Goal: Information Seeking & Learning: Check status

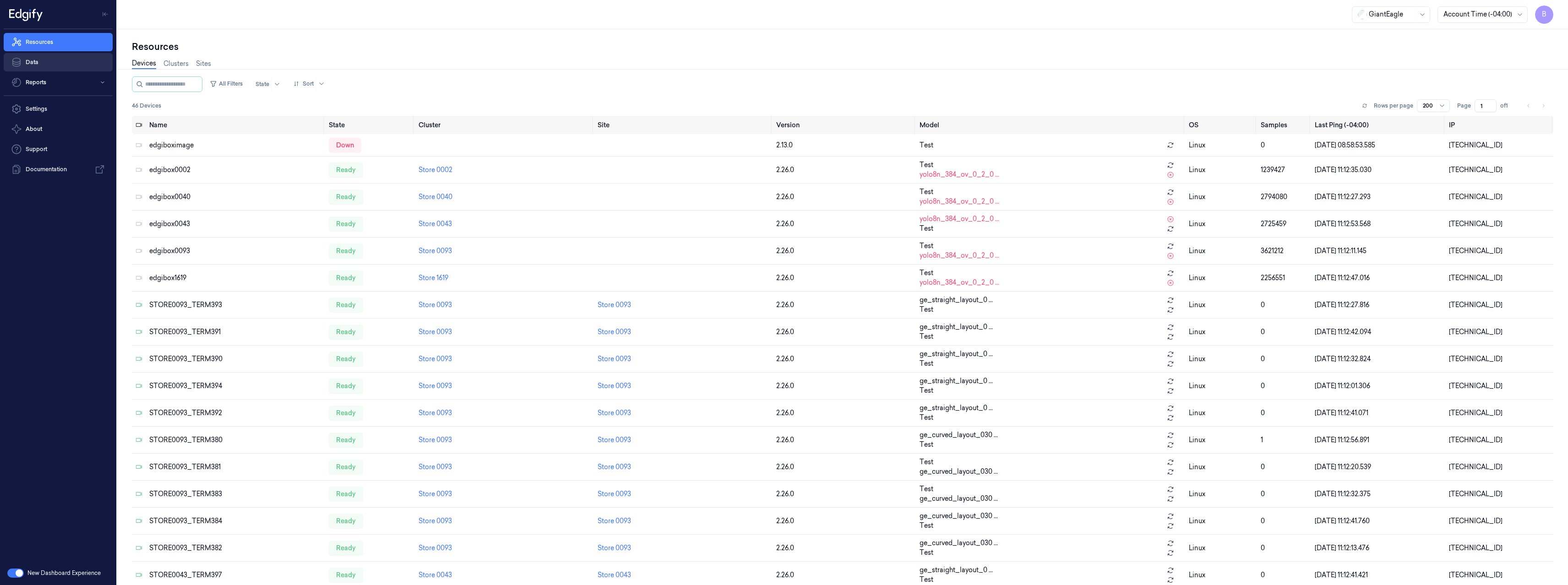
click at [41, 65] on link "Data" at bounding box center [58, 62] width 109 height 18
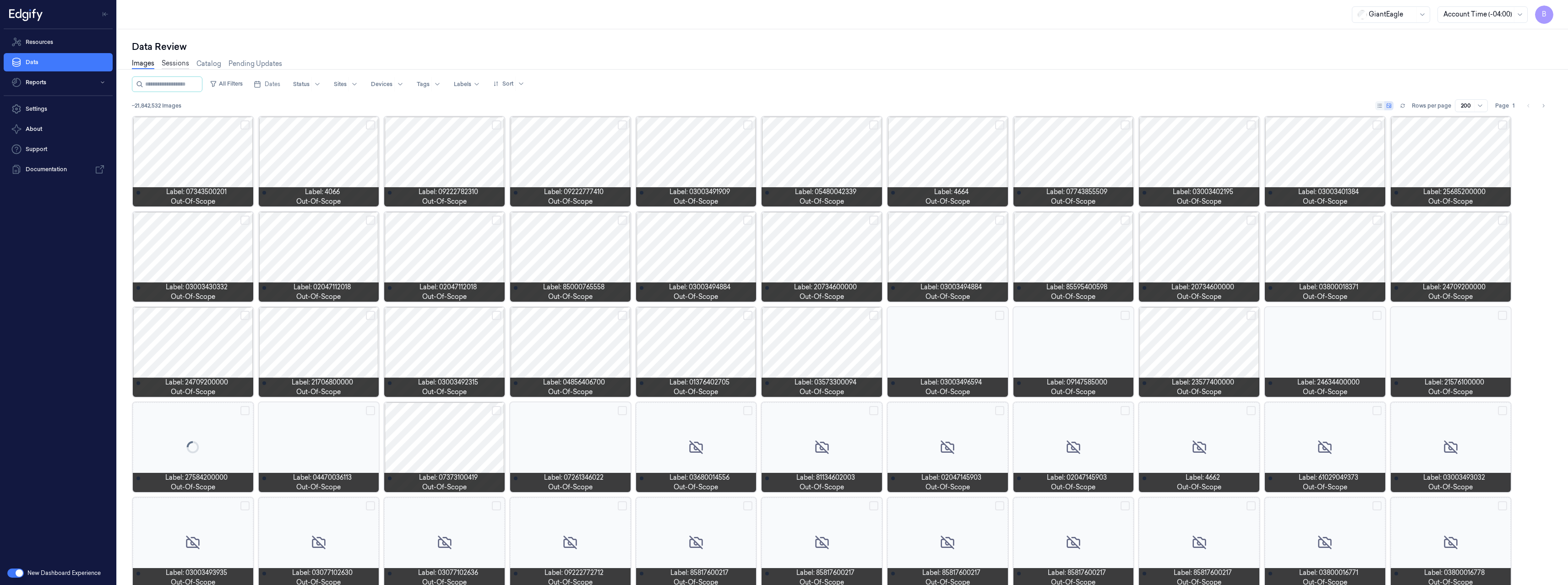
click at [181, 64] on link "Sessions" at bounding box center [175, 63] width 27 height 10
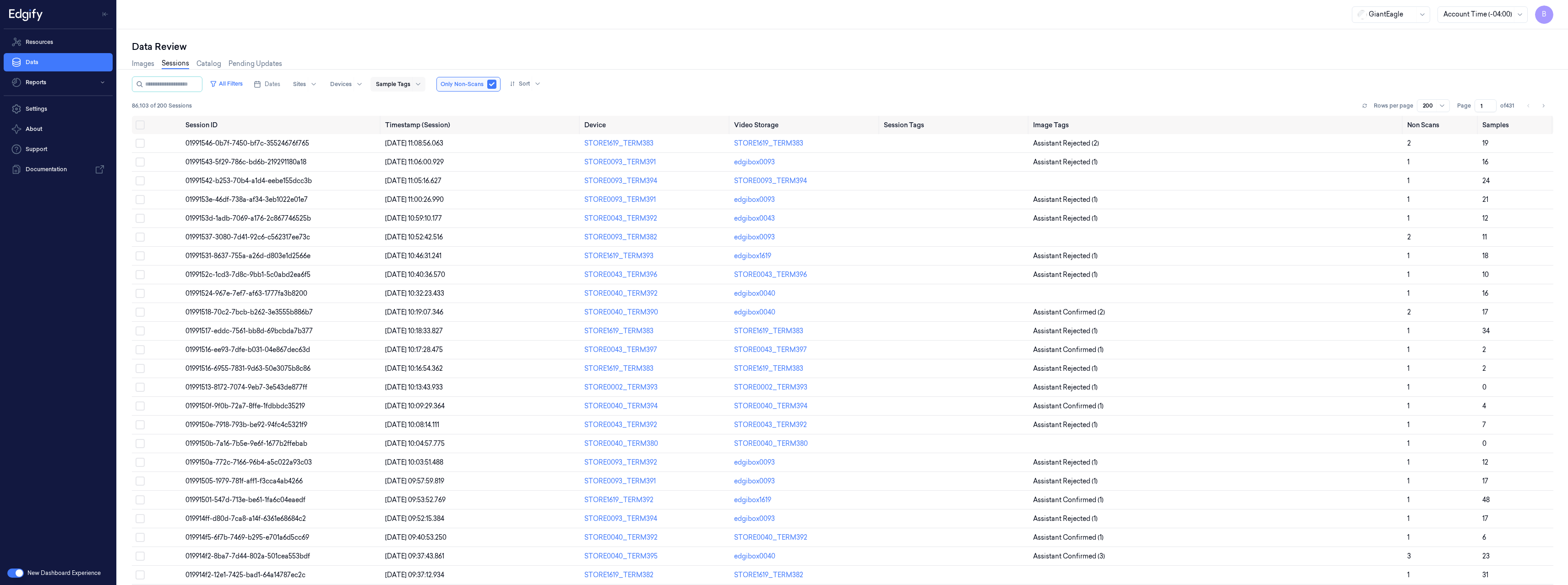
click at [419, 88] on div at bounding box center [418, 84] width 12 height 15
click at [437, 154] on div "confirmed-non-scan" at bounding box center [422, 149] width 87 height 15
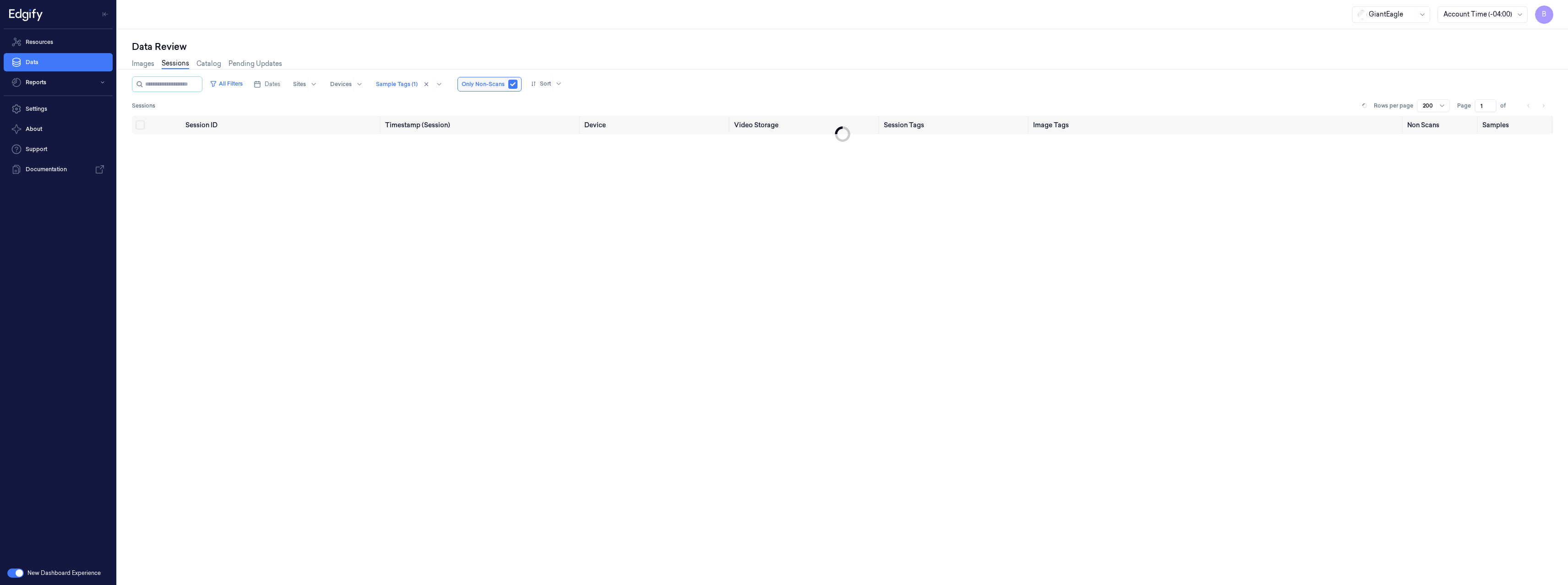
click at [654, 80] on div "All Filters Dates Sites Devices Sample Tags (1) Only Non-Scans Sort" at bounding box center [842, 85] width 1421 height 16
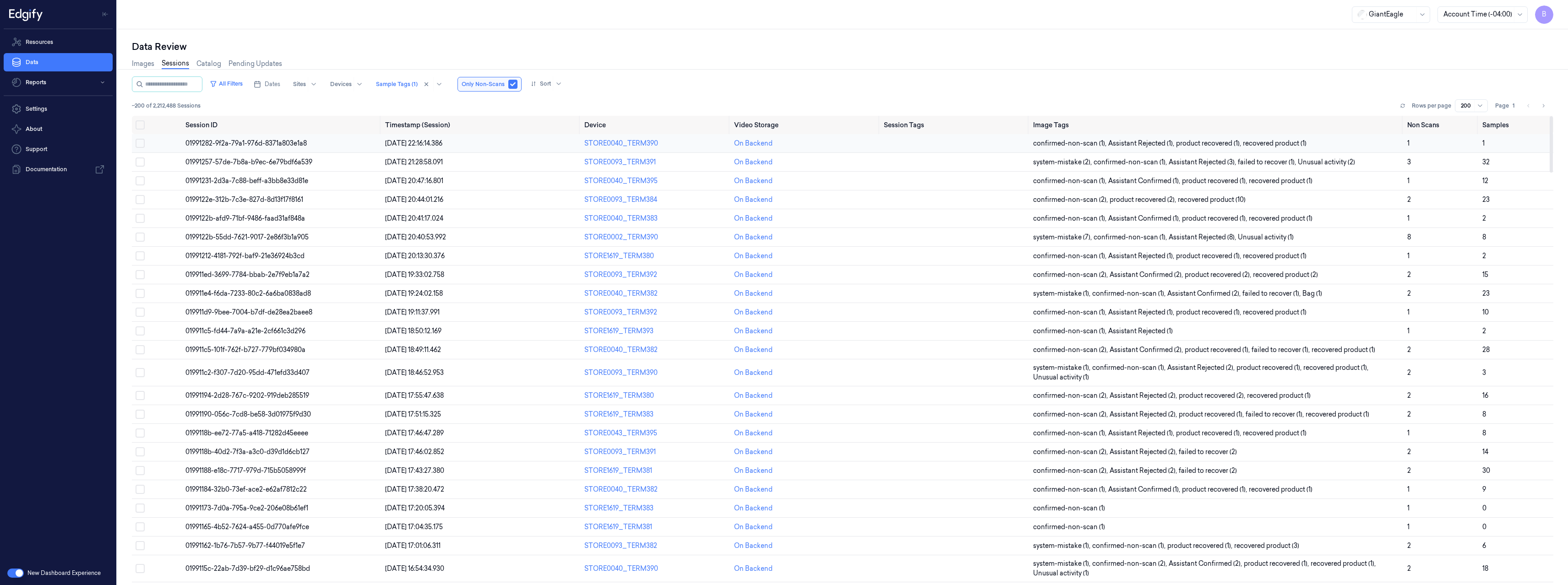
click at [266, 143] on span "01991282-9f2a-79a1-976d-8371a803e1a8" at bounding box center [246, 144] width 121 height 9
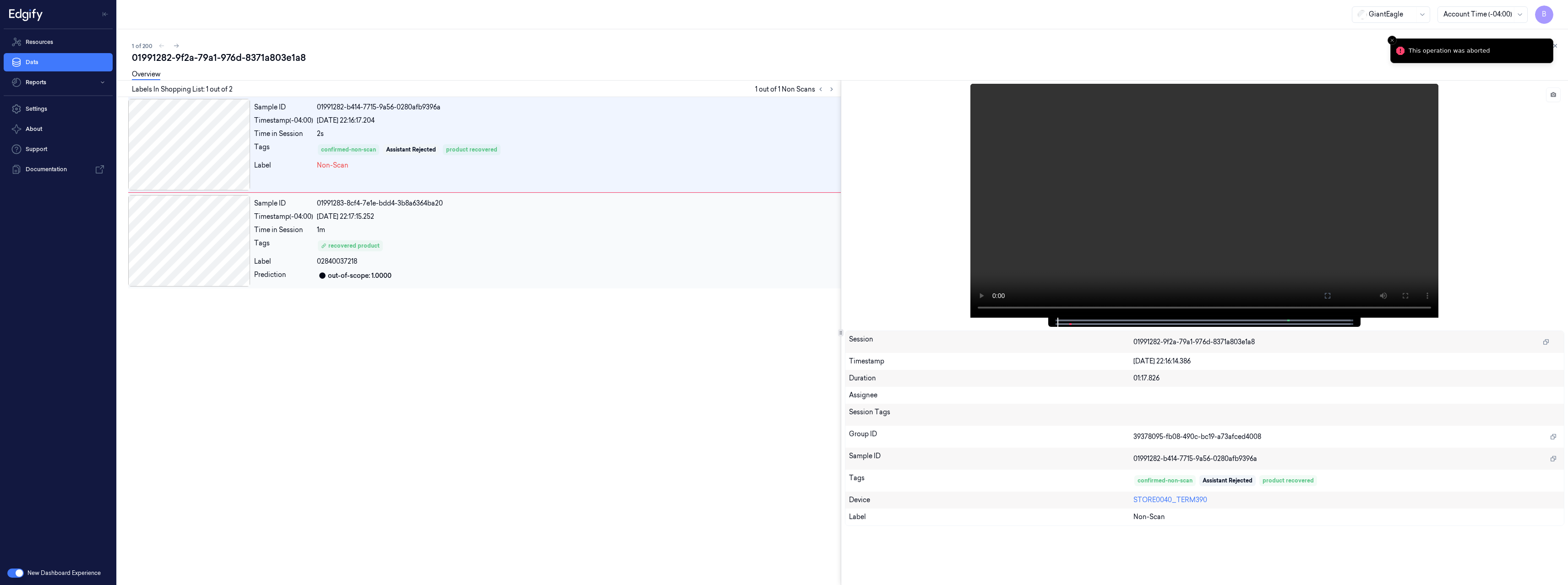
click at [524, 236] on div "Sample ID 01991283-8cf4-7e1e-bdd4-3b8a6364ba20 Timestamp (-04:00) 03/09/2025 22…" at bounding box center [546, 240] width 590 height 91
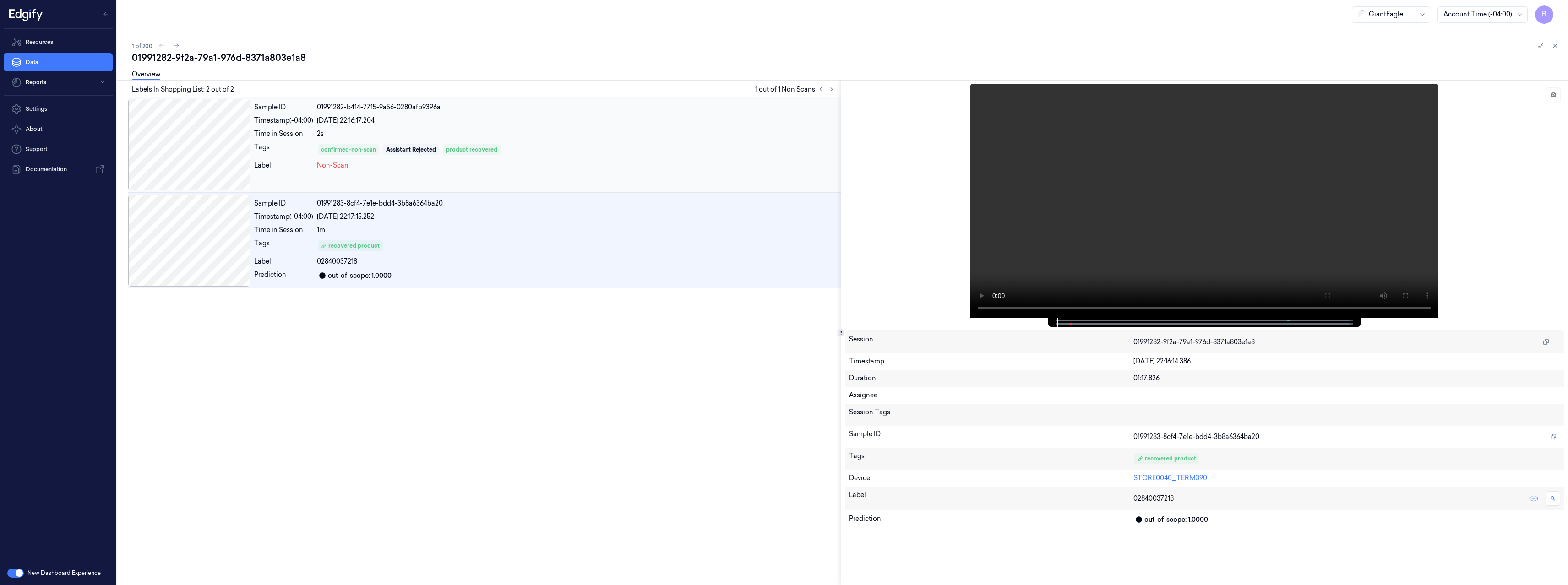
click at [550, 126] on div "Sample ID 01991282-b414-7715-9a56-0280afb9396a Timestamp (-04:00) 03/09/2025 22…" at bounding box center [546, 145] width 590 height 91
click at [530, 232] on div "1m" at bounding box center [577, 230] width 520 height 10
click at [586, 149] on div "confirmed-non-scan Assistant Rejected product recovered" at bounding box center [577, 150] width 520 height 15
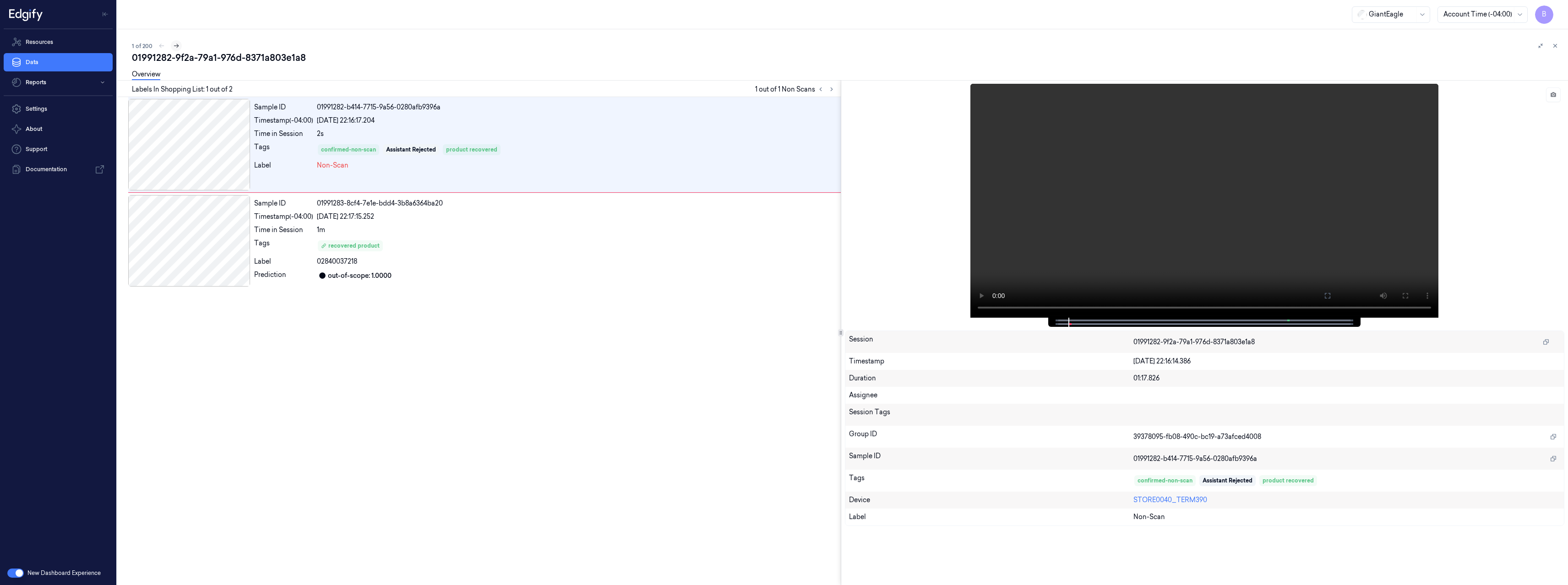
click at [175, 45] on icon at bounding box center [177, 46] width 5 height 4
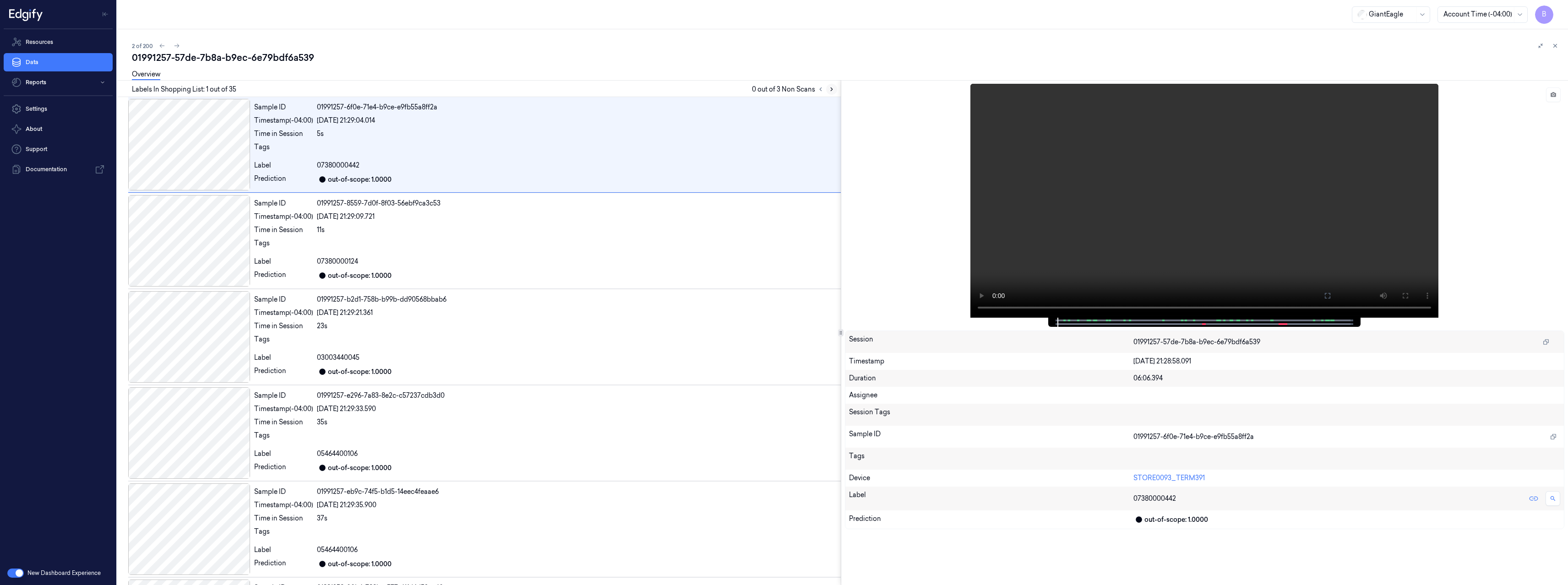
click at [831, 89] on icon at bounding box center [831, 89] width 7 height 7
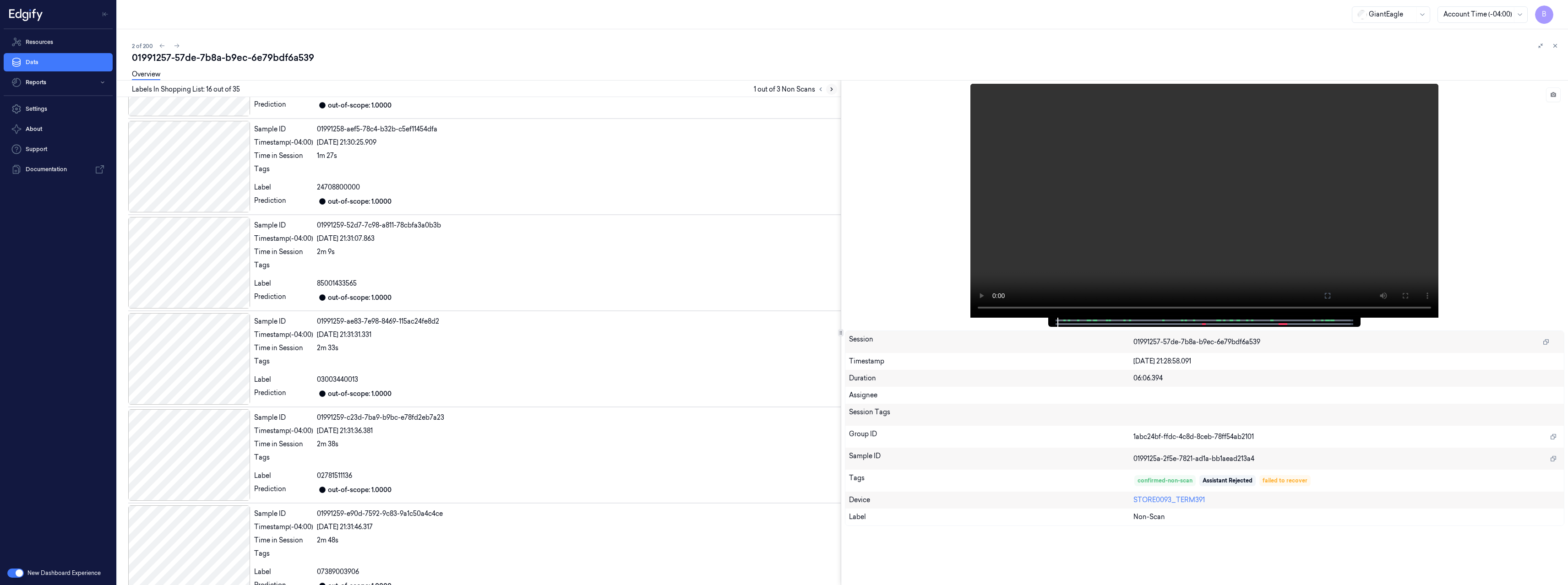
scroll to position [1246, 0]
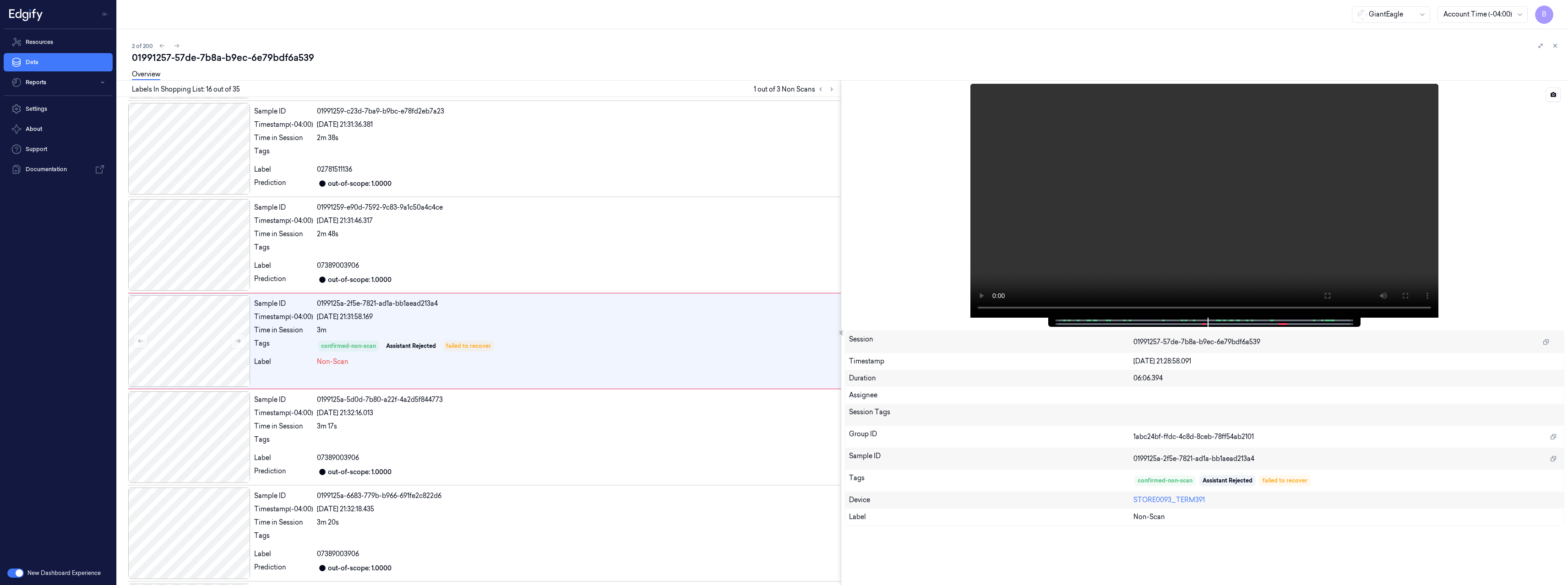
click at [1449, 226] on div at bounding box center [1205, 201] width 720 height 234
click at [15, 574] on button "button" at bounding box center [15, 573] width 16 height 9
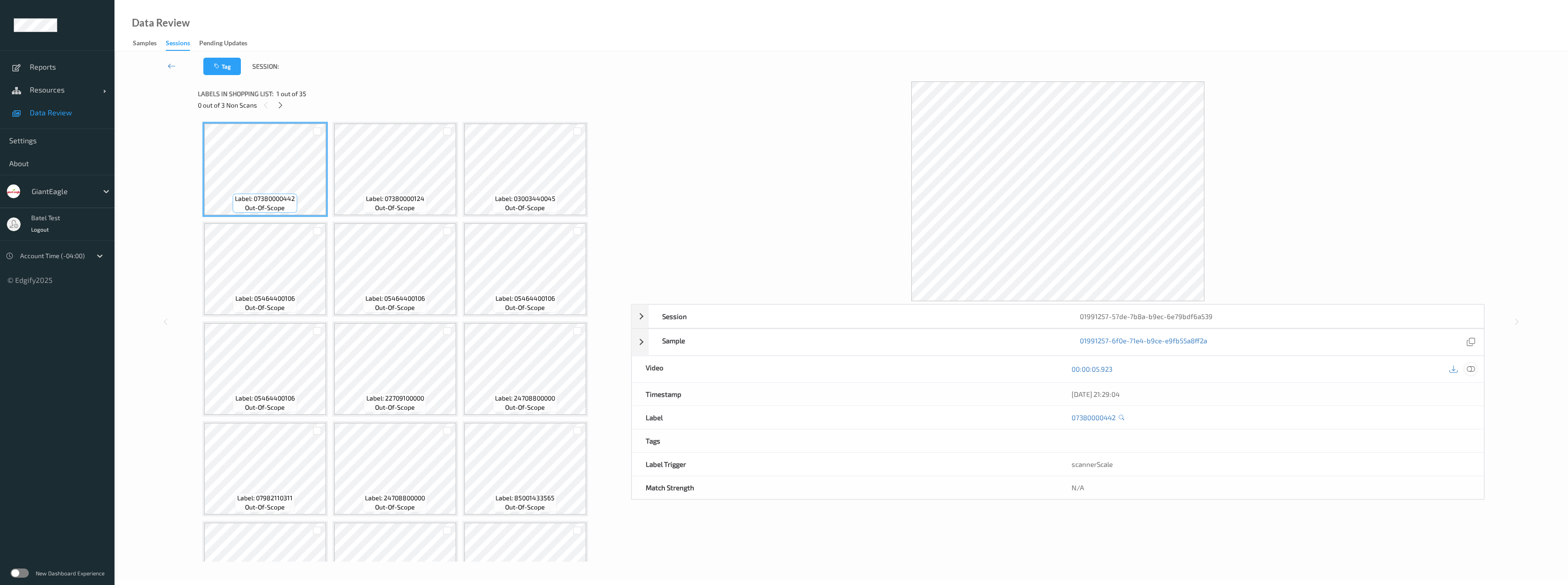
click at [1474, 369] on icon at bounding box center [1471, 370] width 9 height 9
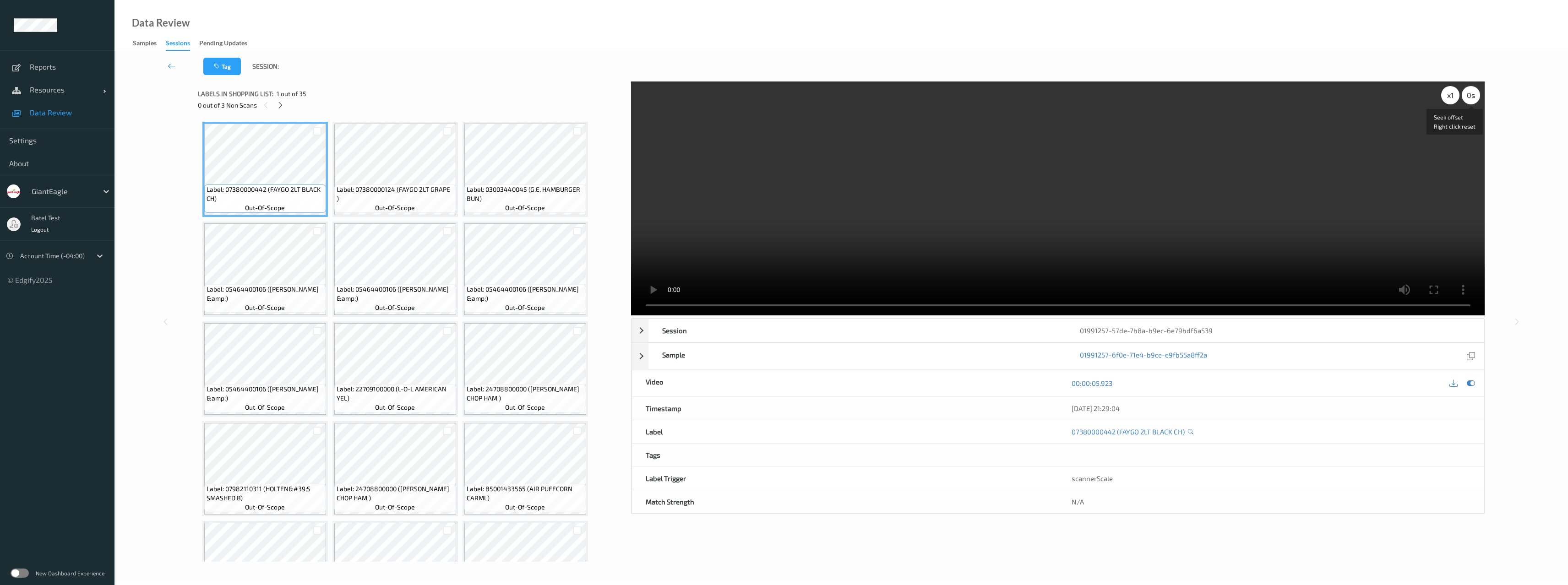
click at [1472, 99] on div "0 s" at bounding box center [1471, 95] width 18 height 18
click at [1472, 99] on div "-0.5 s" at bounding box center [1471, 95] width 18 height 18
click at [18, 572] on label at bounding box center [19, 573] width 18 height 9
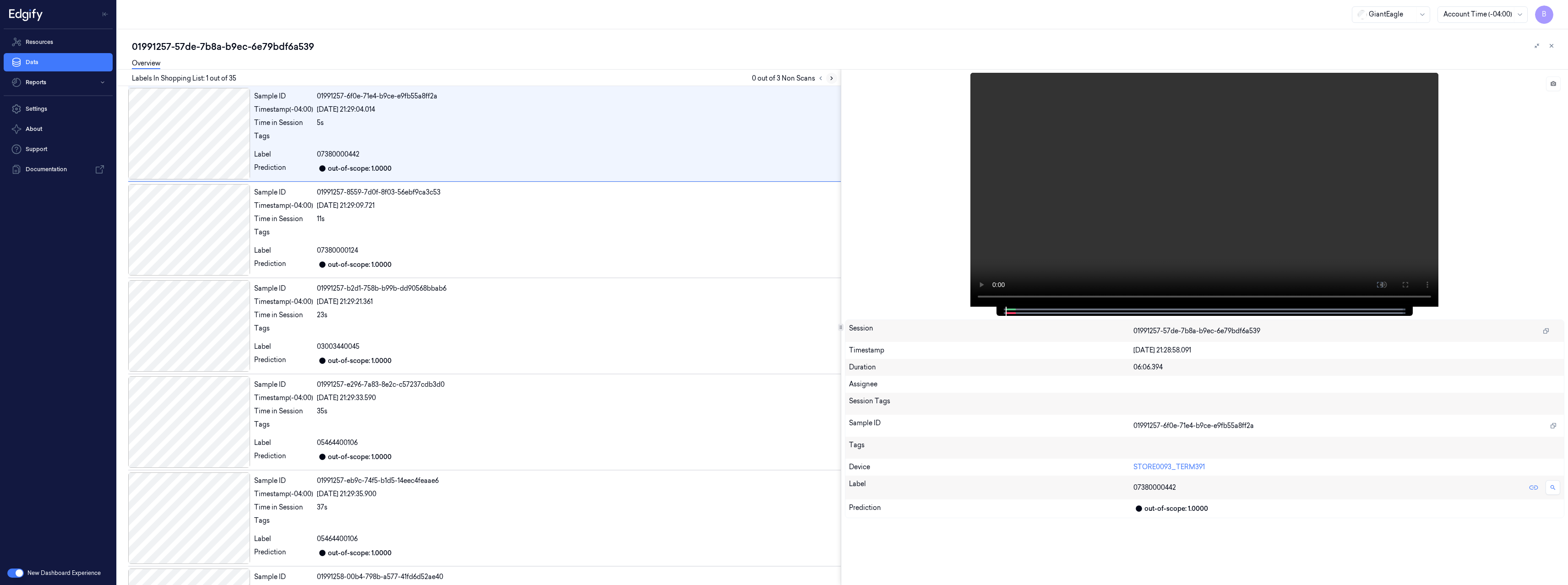
click at [833, 79] on icon at bounding box center [831, 78] width 7 height 7
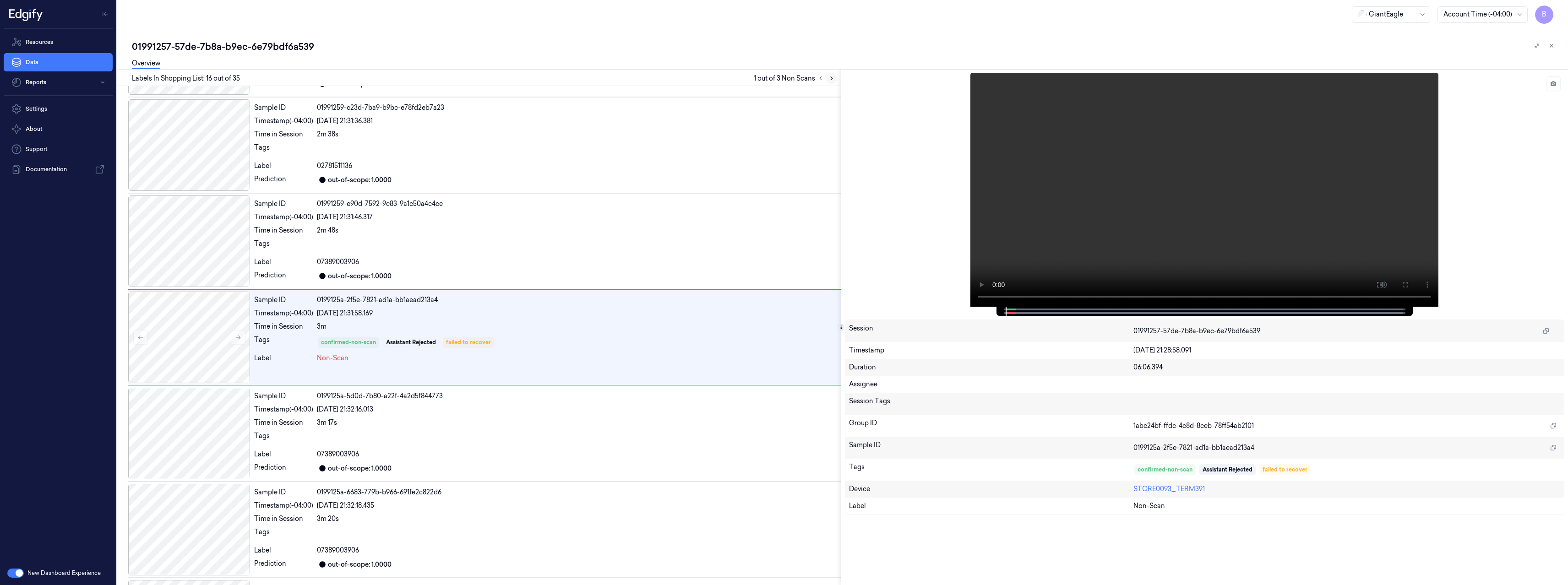
scroll to position [1241, 0]
click at [1194, 310] on span at bounding box center [1194, 310] width 1 height 5
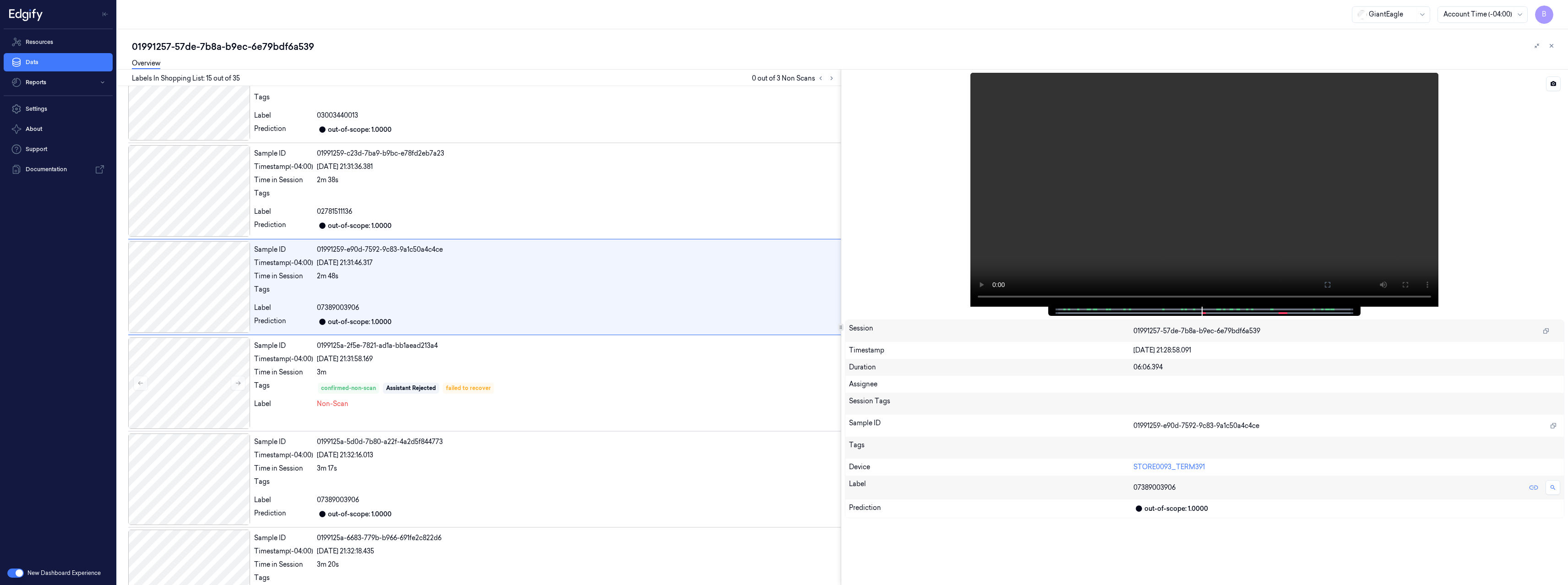
scroll to position [1144, 0]
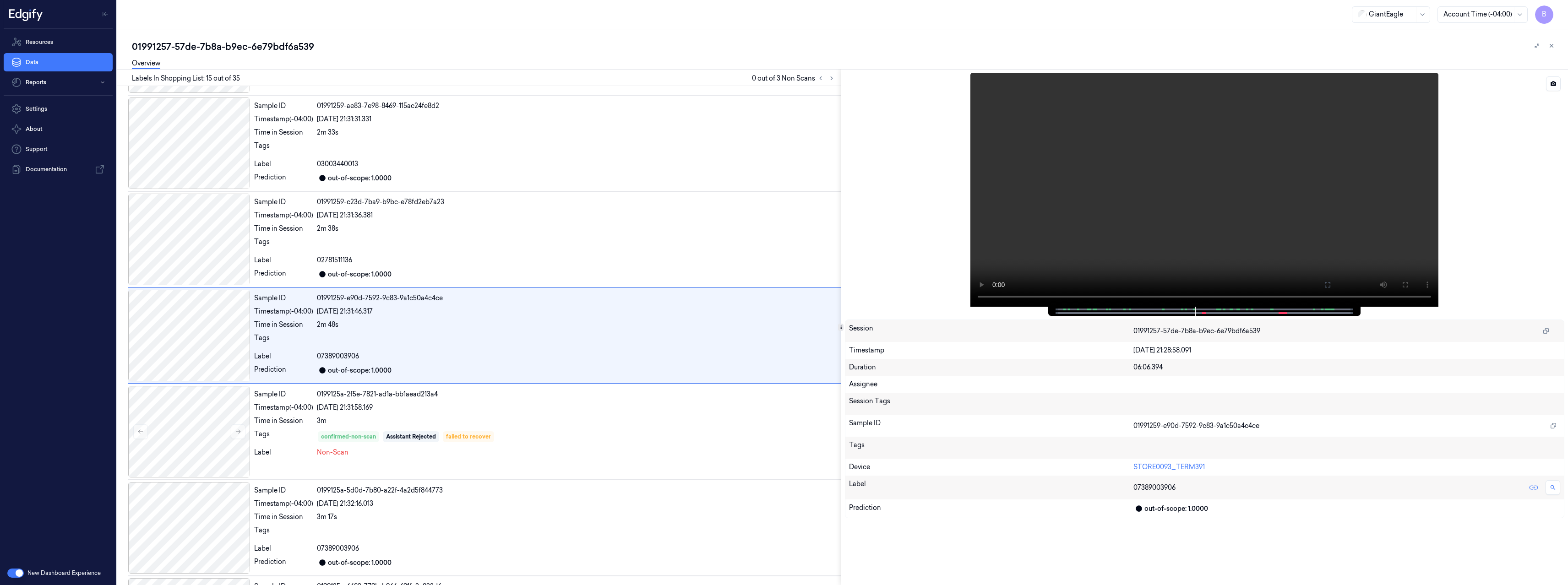
click at [1185, 310] on span at bounding box center [1185, 310] width 1 height 5
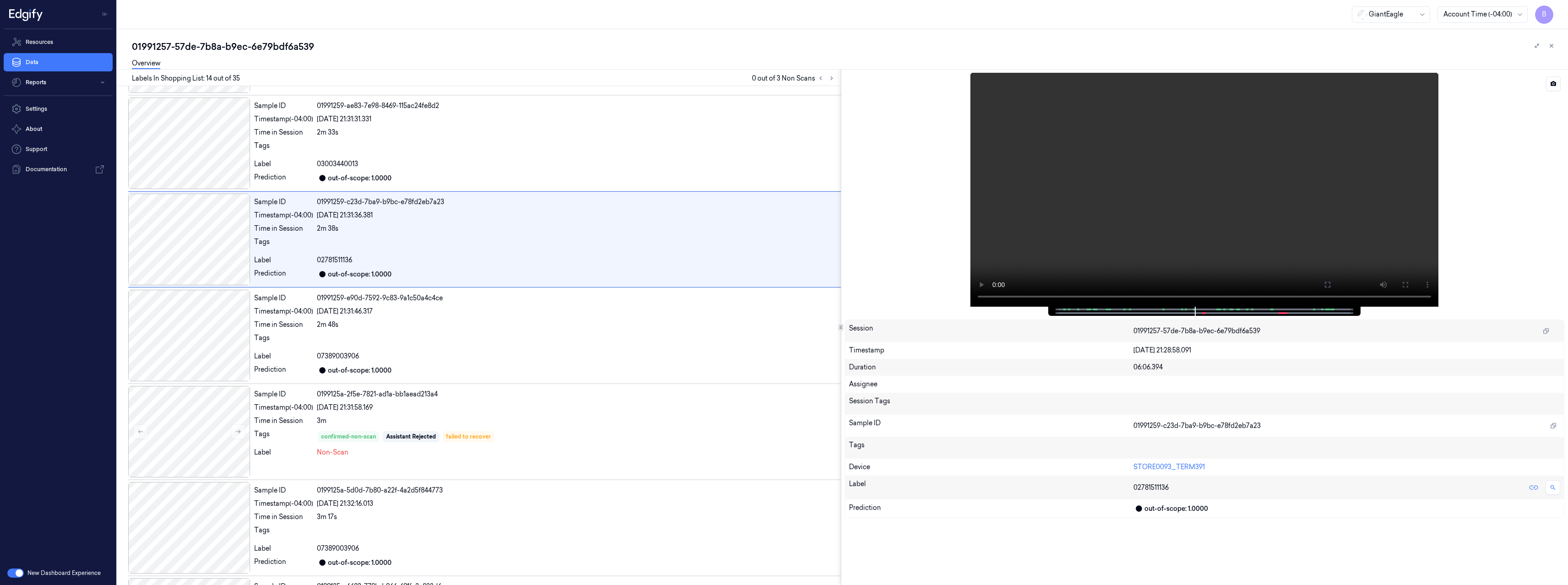
scroll to position [1048, 0]
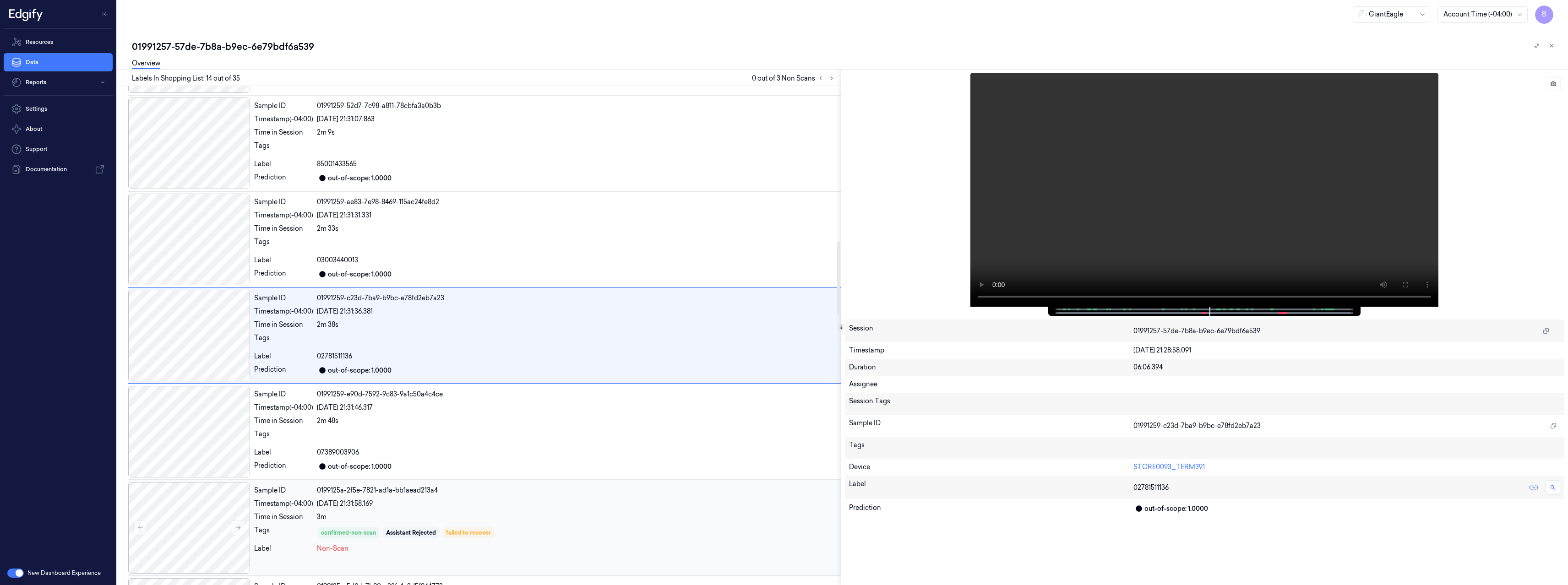
click at [428, 513] on div "3m" at bounding box center [577, 517] width 520 height 10
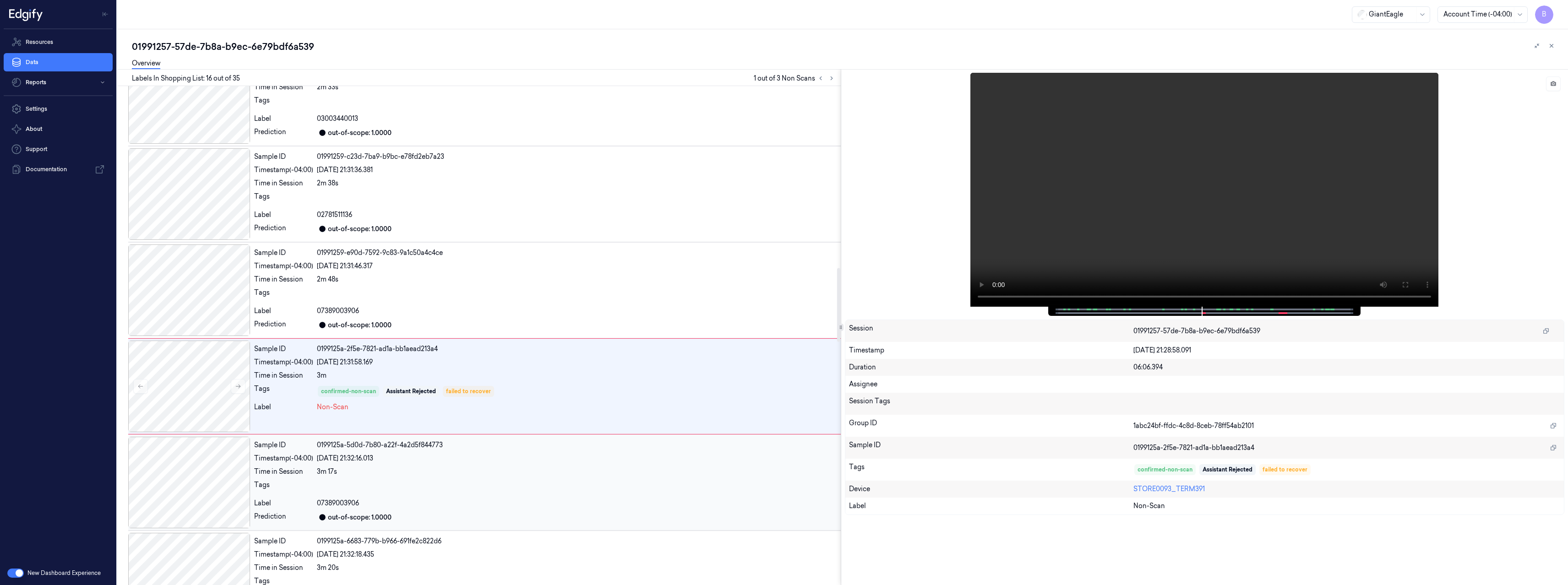
scroll to position [1241, 0]
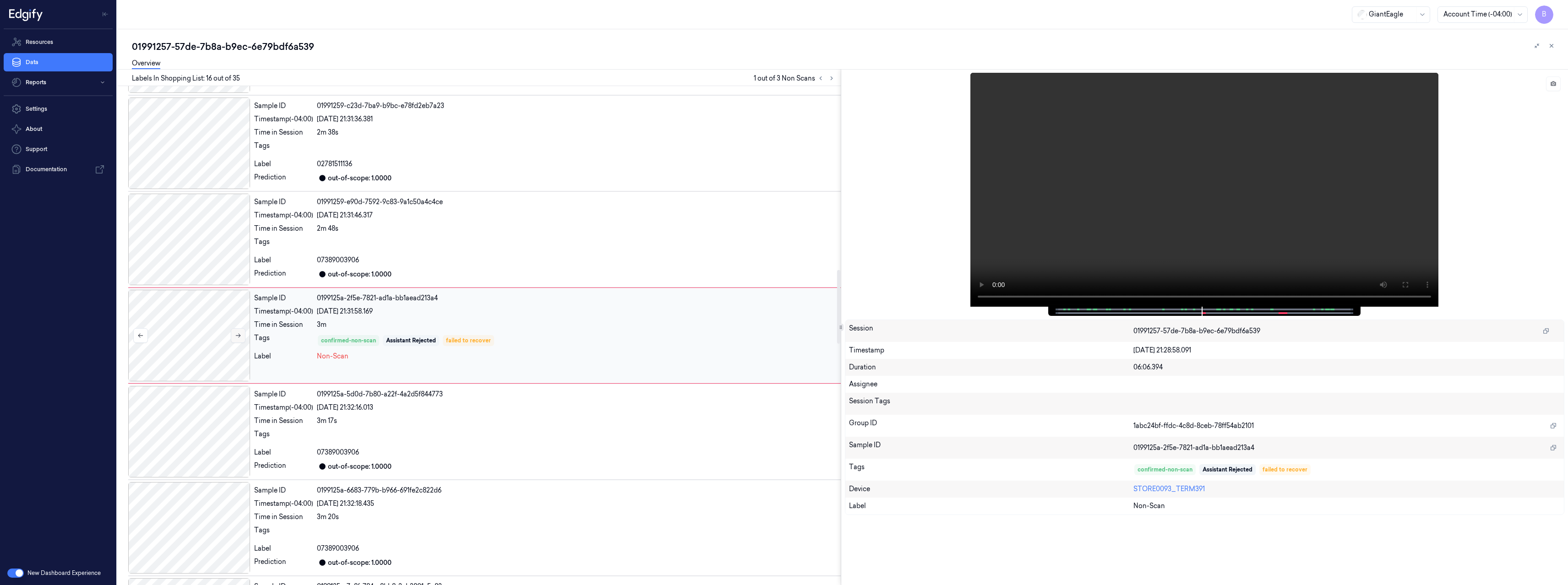
click at [234, 335] on button at bounding box center [238, 335] width 15 height 15
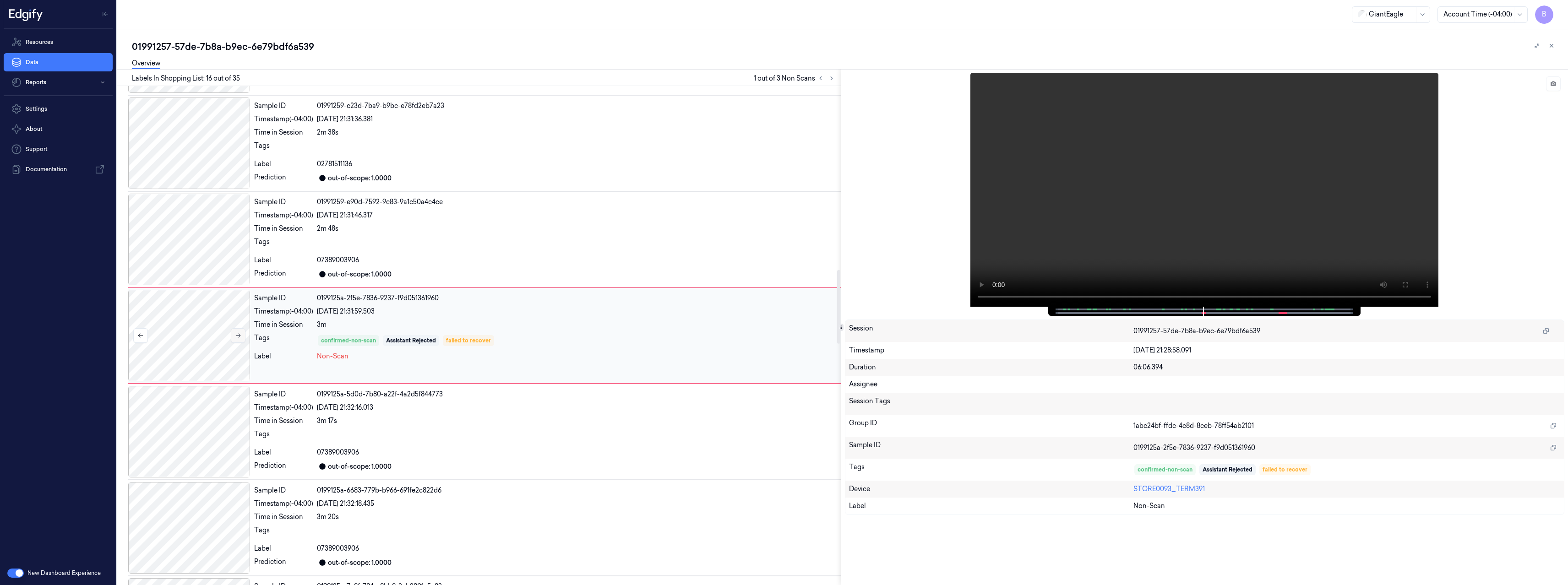
click at [234, 335] on button at bounding box center [238, 335] width 15 height 15
click at [1164, 312] on span at bounding box center [1164, 310] width 1 height 5
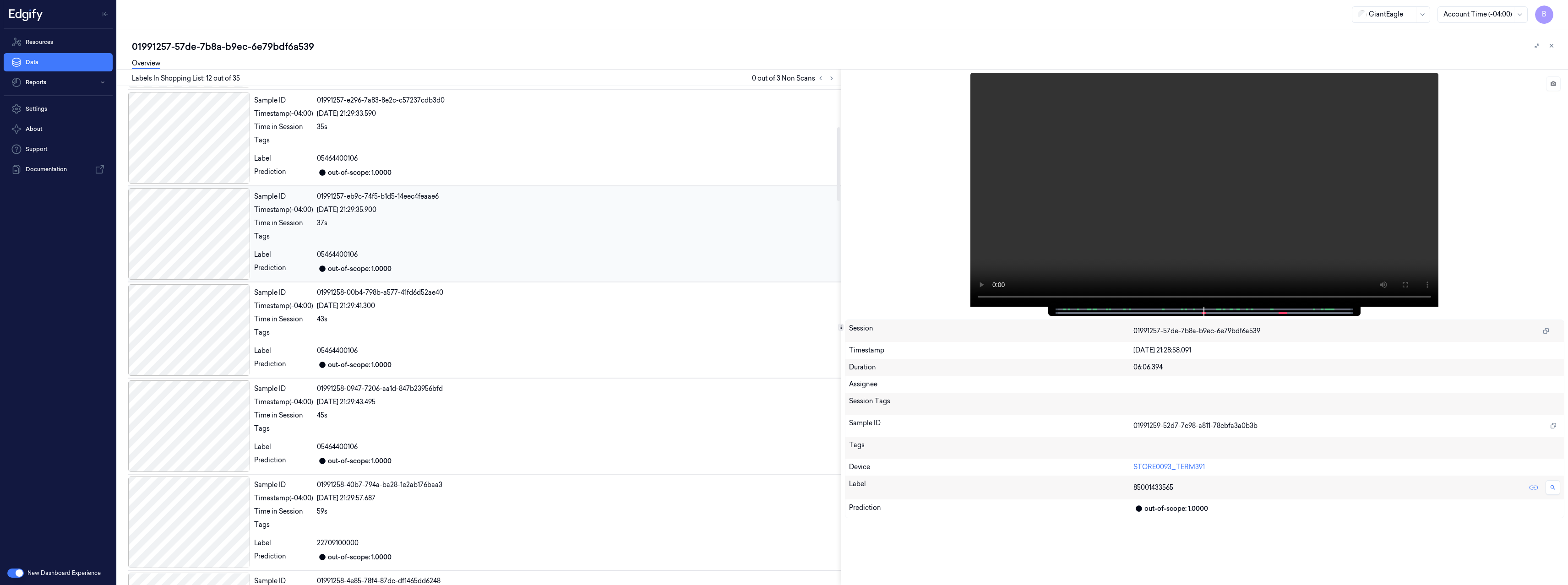
scroll to position [0, 0]
click at [833, 81] on icon at bounding box center [831, 78] width 7 height 7
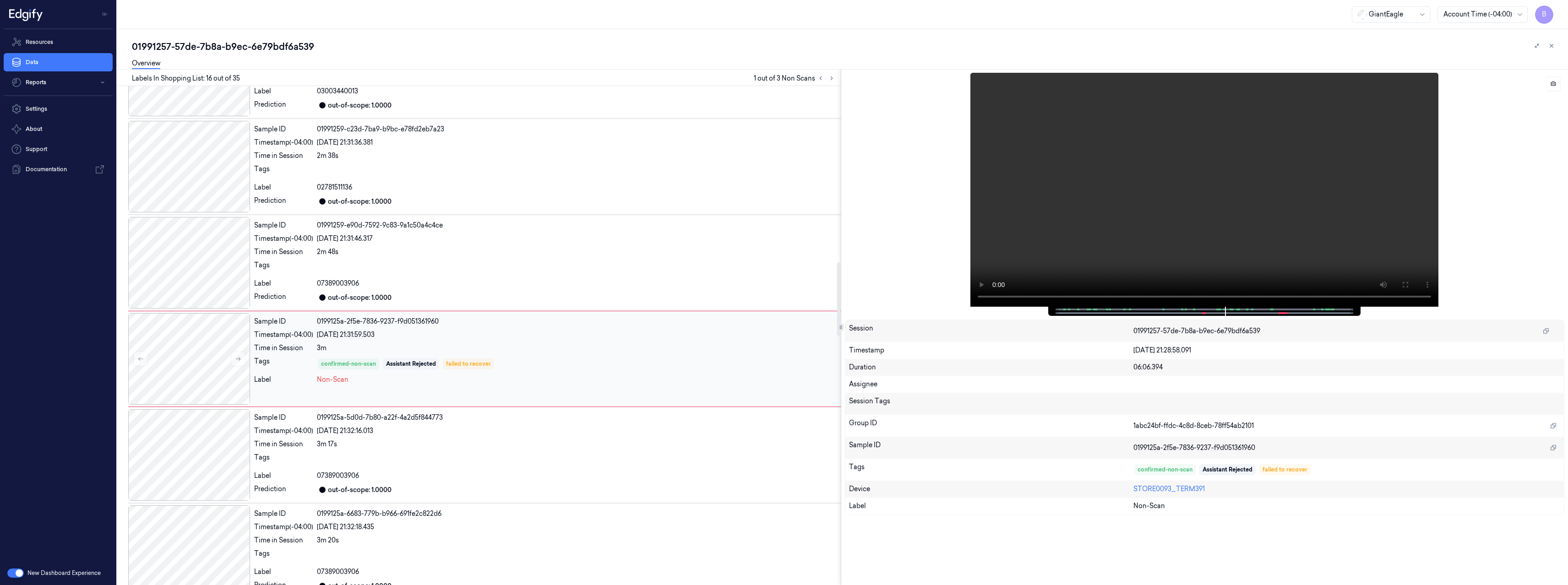
scroll to position [1247, 0]
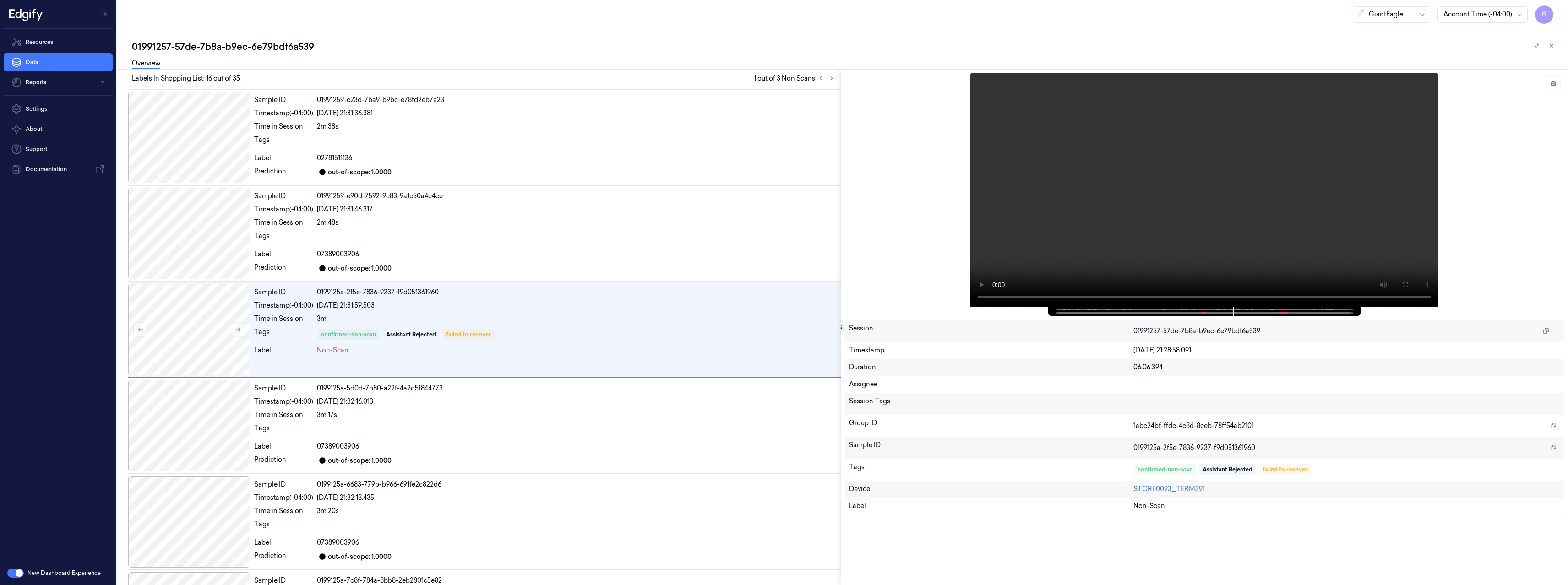
click at [1545, 15] on span "B" at bounding box center [1544, 15] width 18 height 18
click at [1541, 14] on span "B" at bounding box center [1544, 15] width 18 height 18
click at [1474, 127] on span "Logout" at bounding box center [1494, 124] width 109 height 9
